Goal: Task Accomplishment & Management: Complete application form

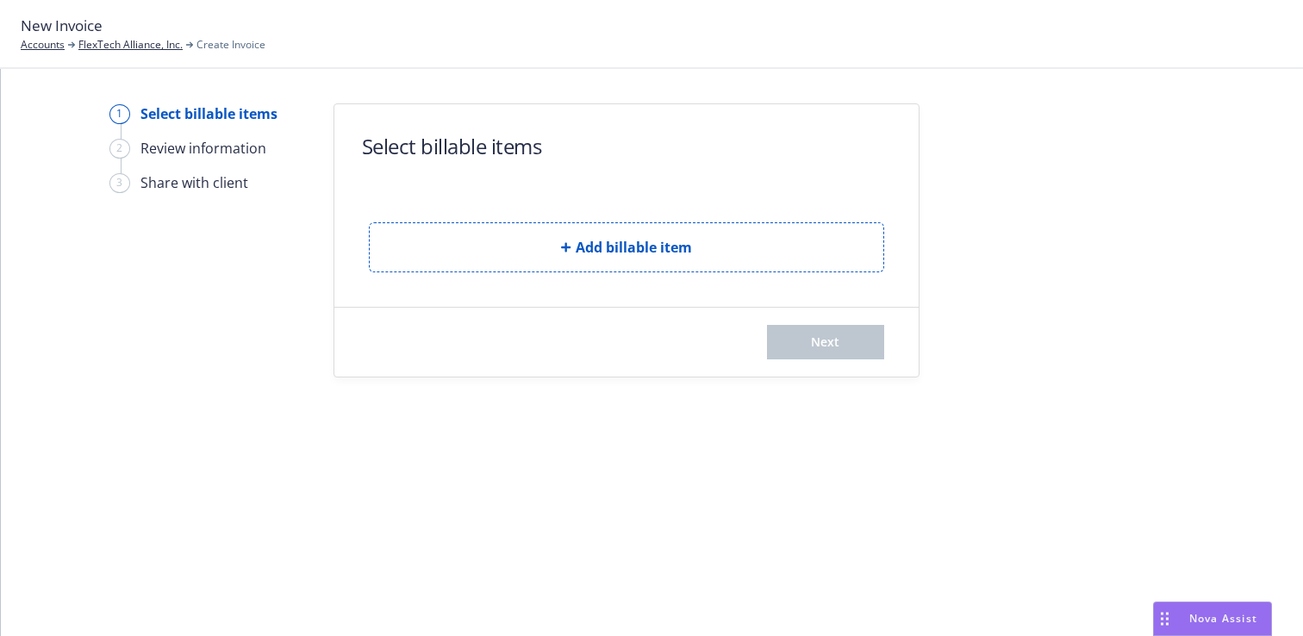
click at [716, 247] on button "Add billable item" at bounding box center [626, 247] width 515 height 50
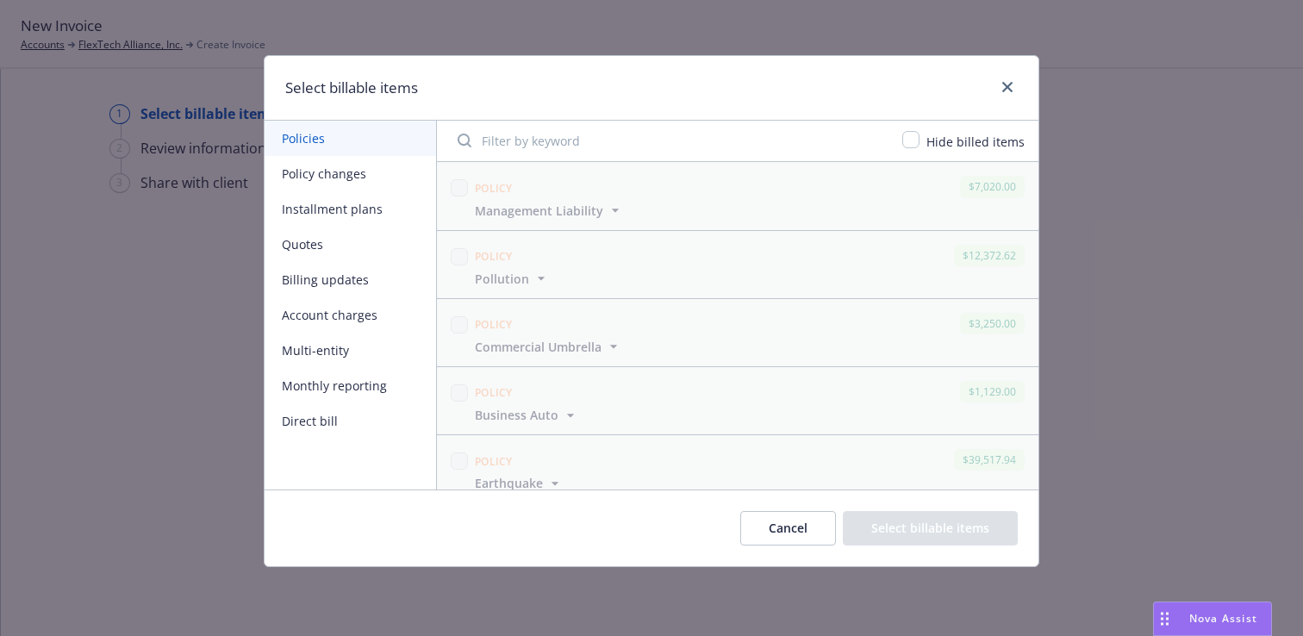
click at [344, 208] on button "Installment plans" at bounding box center [351, 208] width 172 height 35
